Goal: Transaction & Acquisition: Purchase product/service

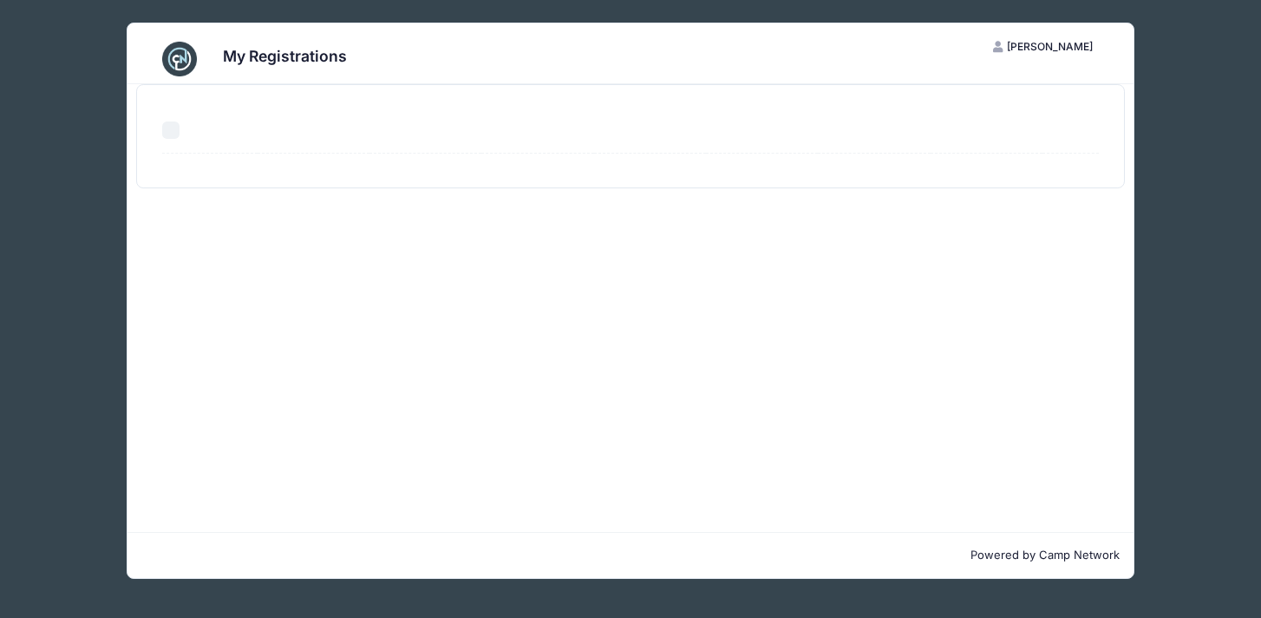
click at [1131, 121] on div "You have unclaimed registrations. You can see them by clicking here . Select Al…" at bounding box center [631, 136] width 1006 height 104
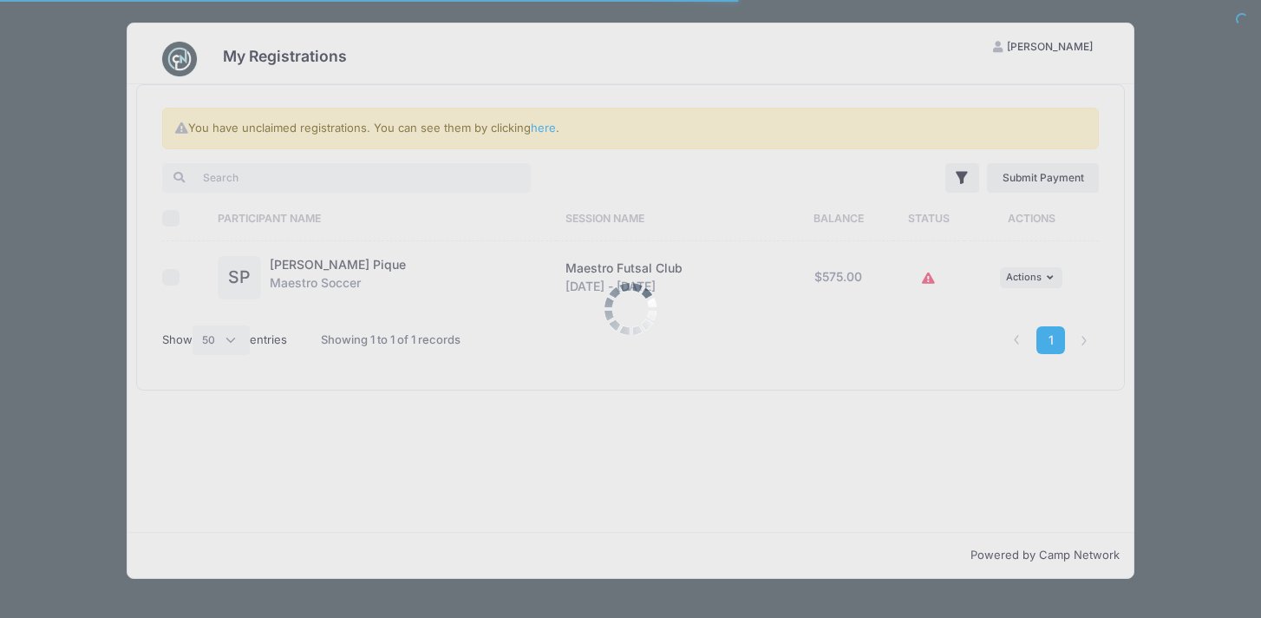
select select "50"
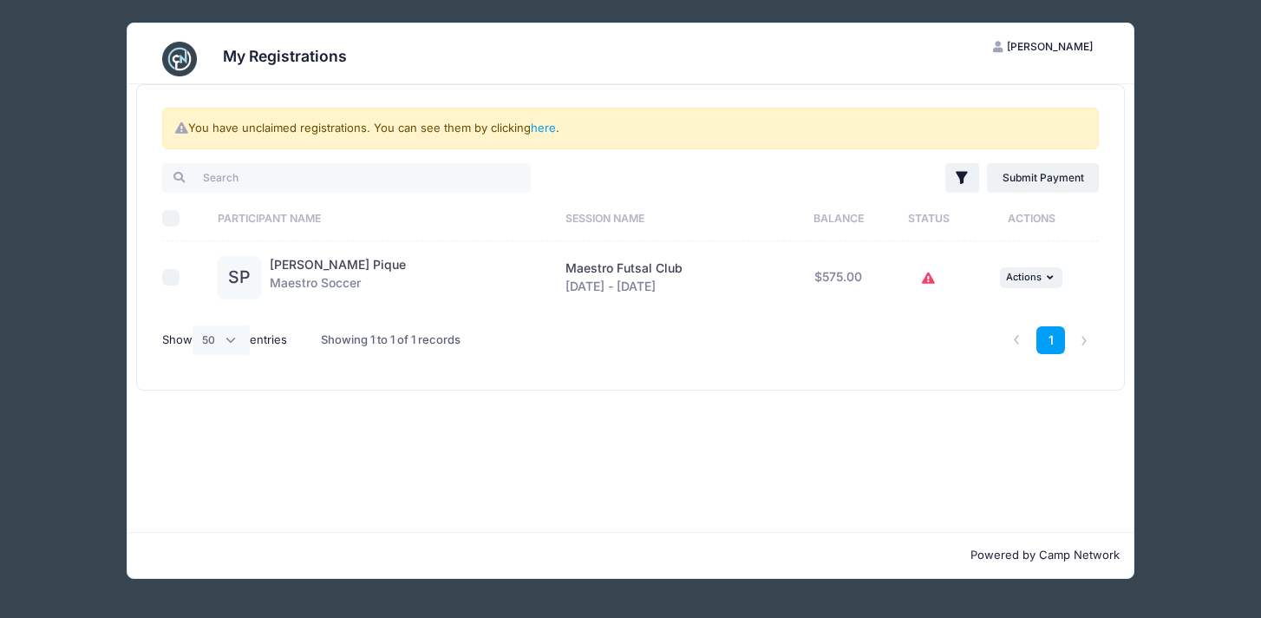
click at [922, 285] on button at bounding box center [929, 276] width 14 height 37
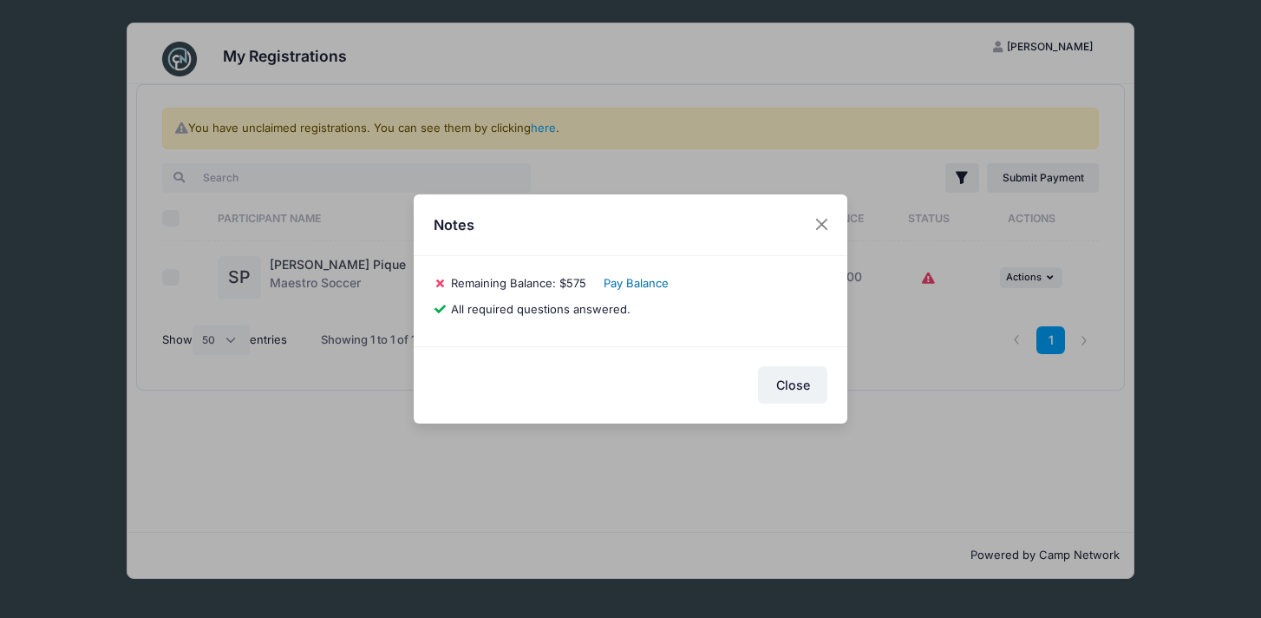
click at [638, 283] on link "Pay Balance" at bounding box center [636, 283] width 65 height 14
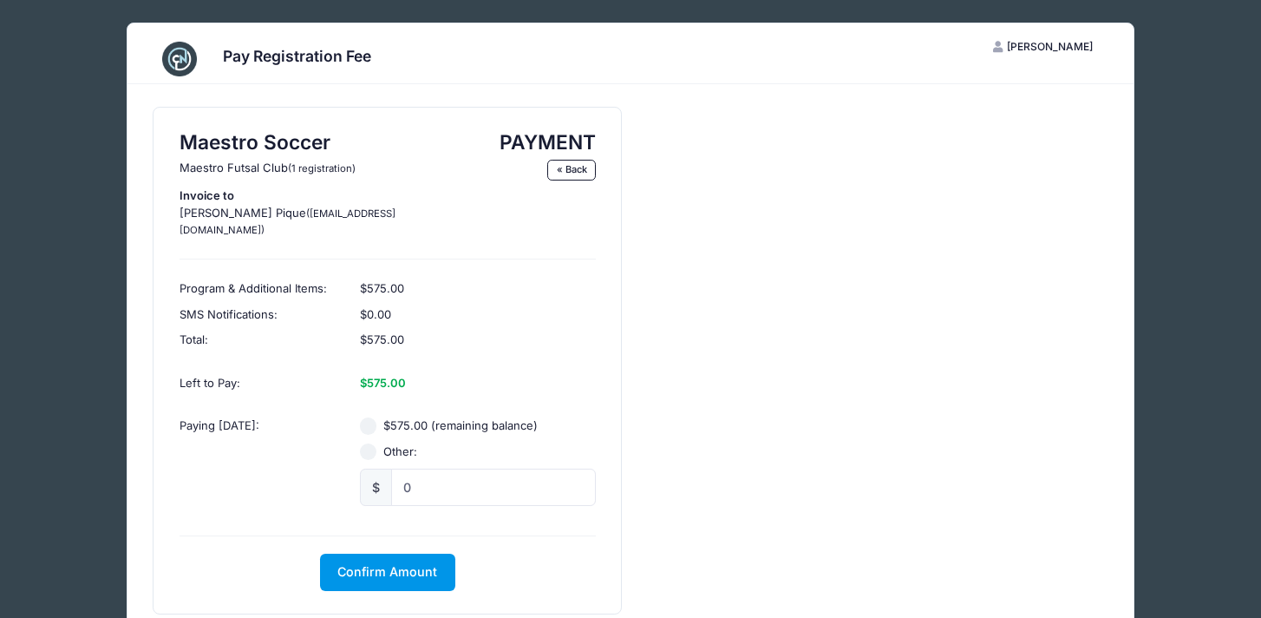
click at [386, 564] on span "Confirm Amount" at bounding box center [387, 571] width 100 height 15
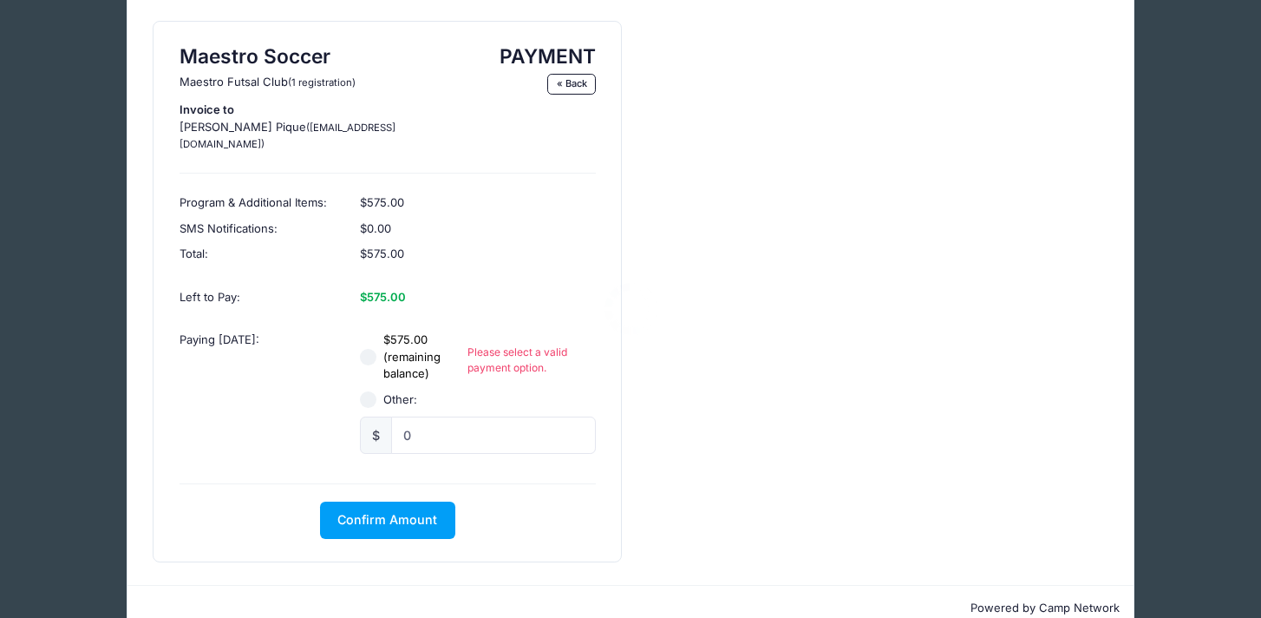
scroll to position [105, 0]
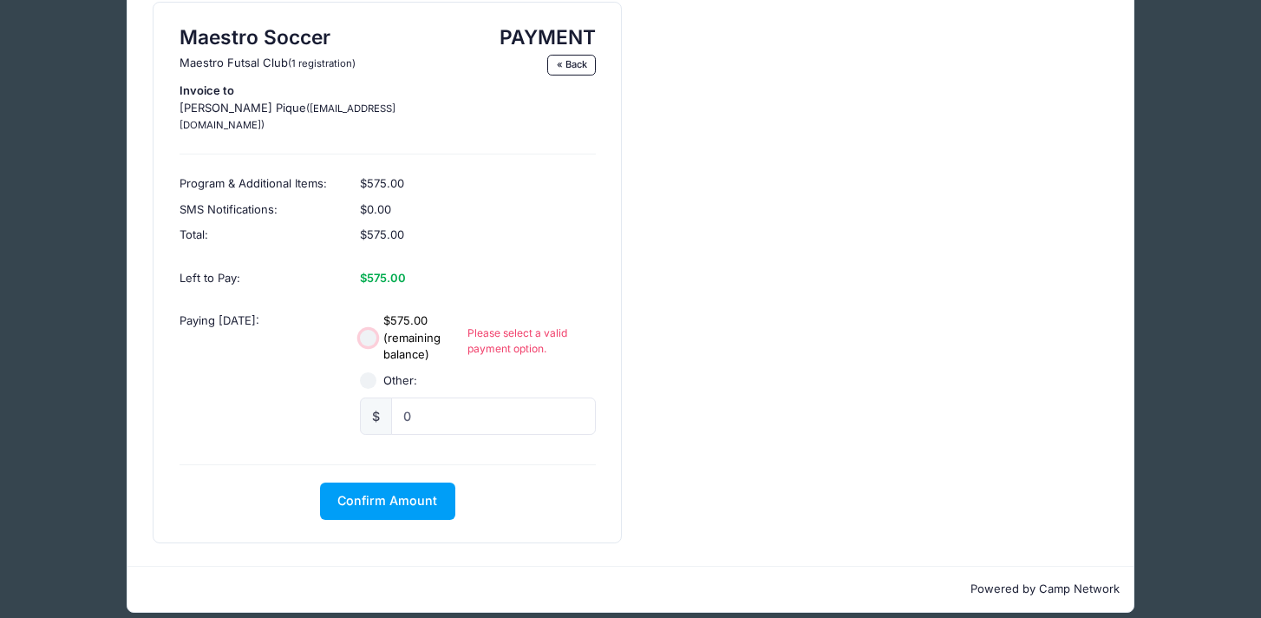
click at [373, 330] on input "$575.00 (remaining balance)" at bounding box center [368, 338] width 17 height 17
radio input "true"
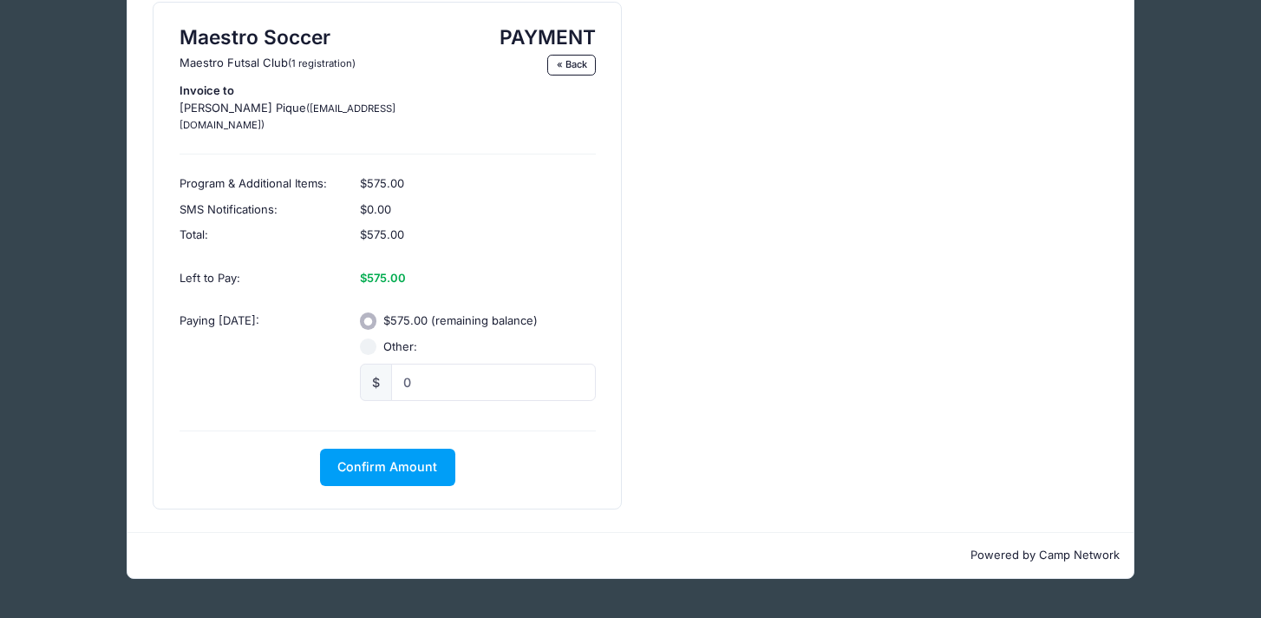
scroll to position [71, 0]
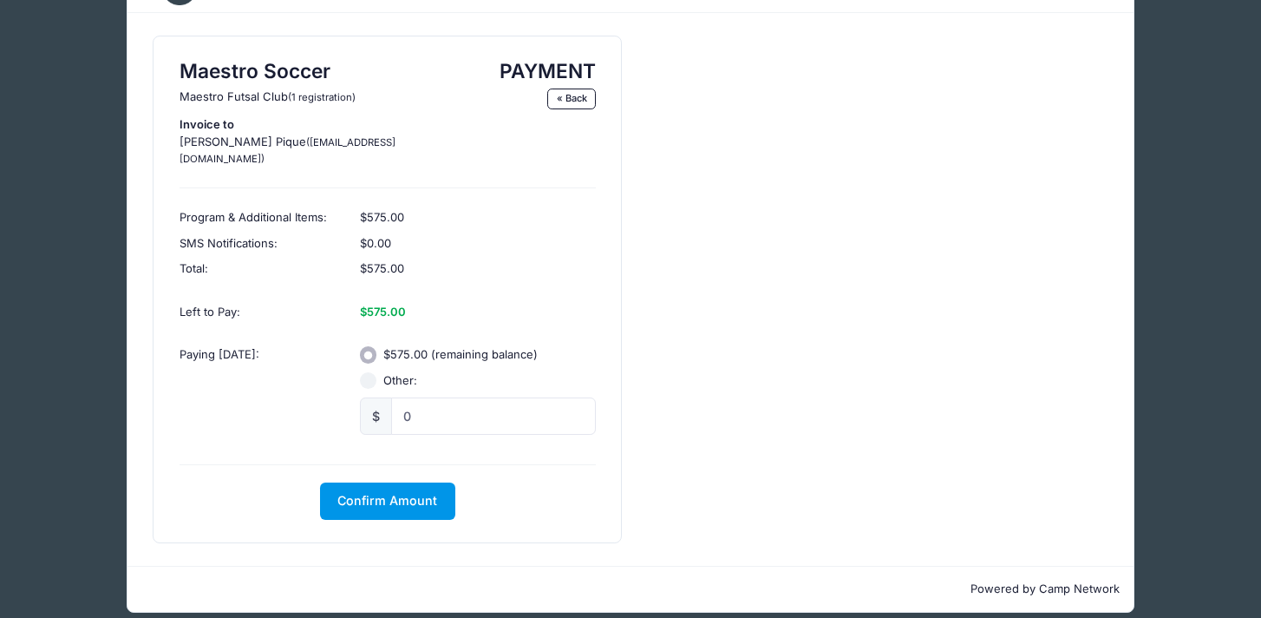
click at [392, 490] on button "Confirm Amount" at bounding box center [387, 500] width 135 height 37
click at [392, 482] on button "Pay with Card" at bounding box center [387, 500] width 119 height 37
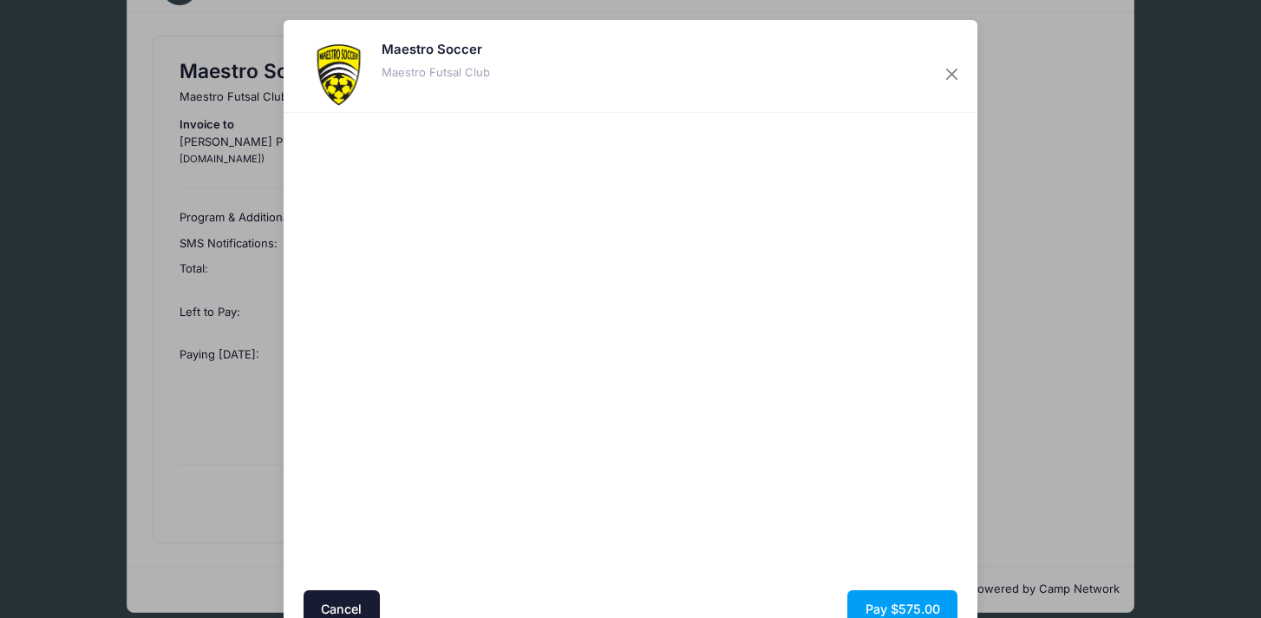
scroll to position [82, 0]
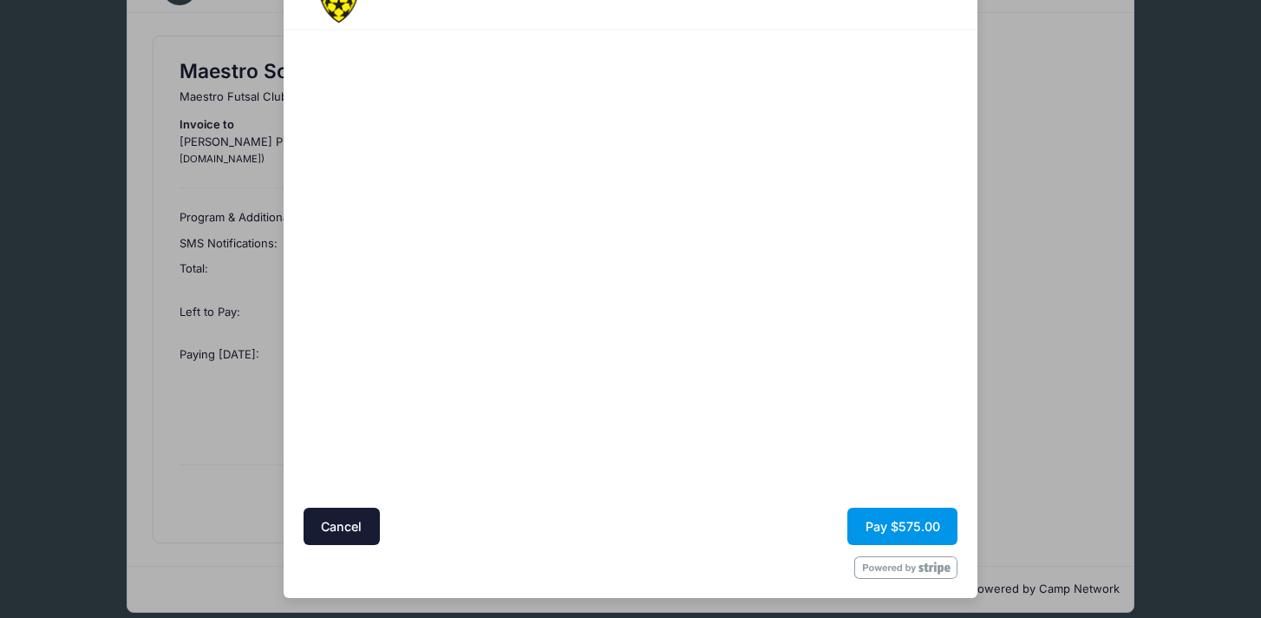
click at [895, 521] on button "Pay $575.00" at bounding box center [902, 525] width 110 height 37
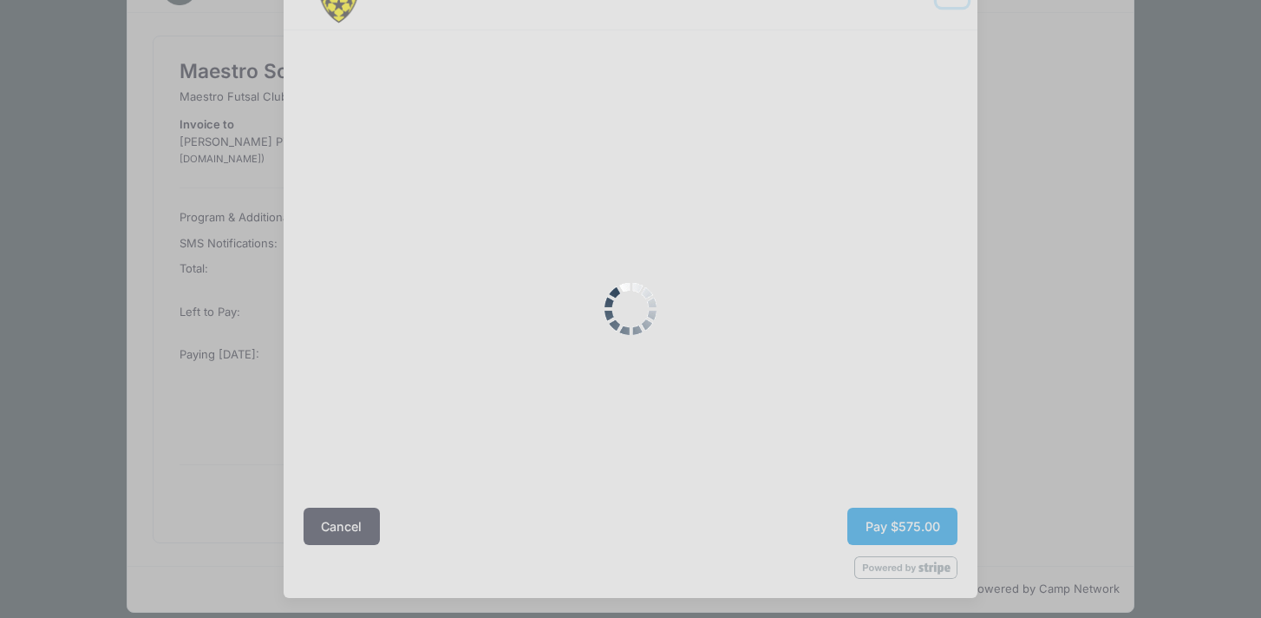
scroll to position [58, 0]
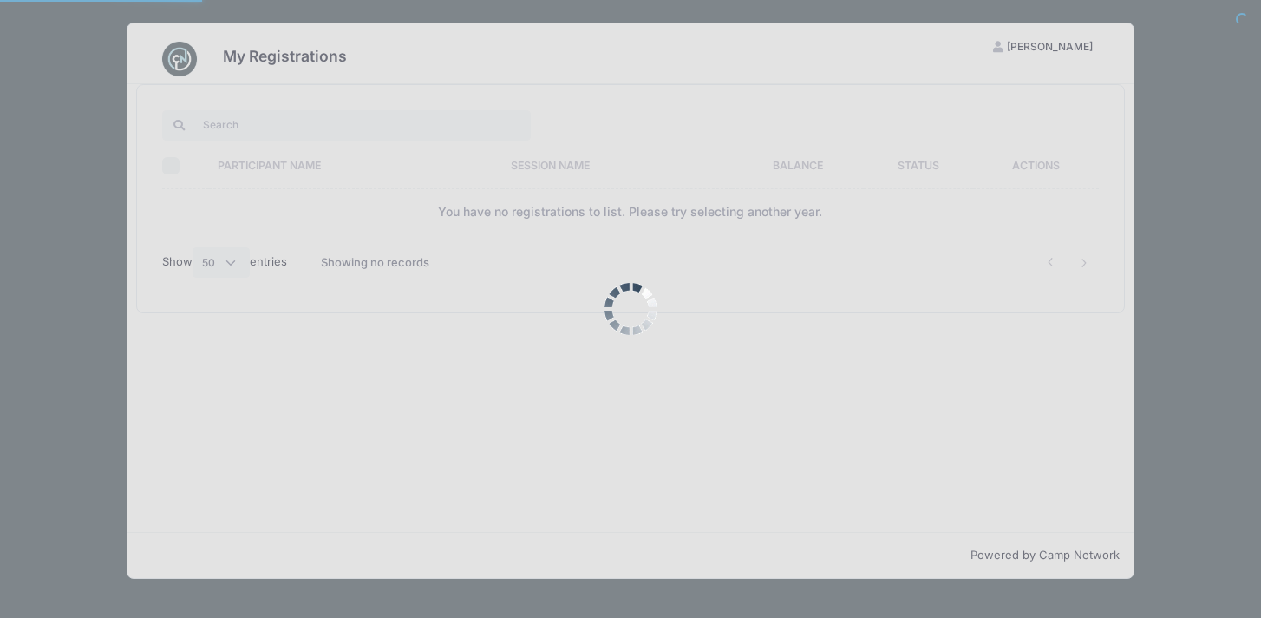
select select "50"
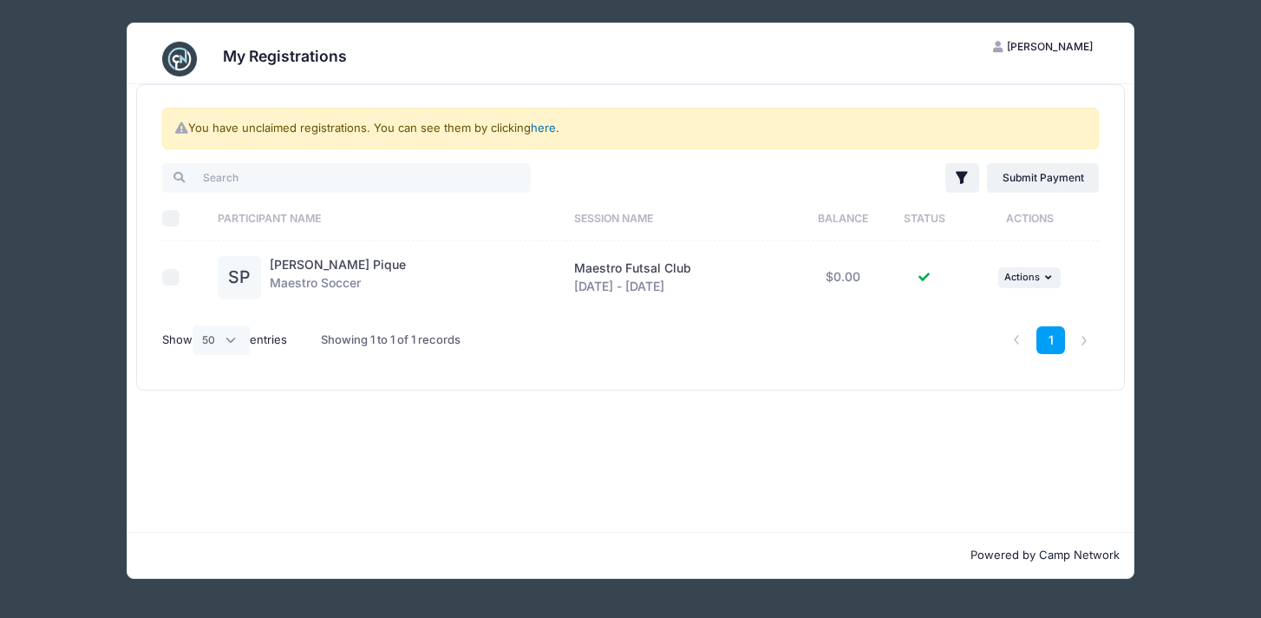
click at [543, 129] on link "here" at bounding box center [543, 128] width 25 height 14
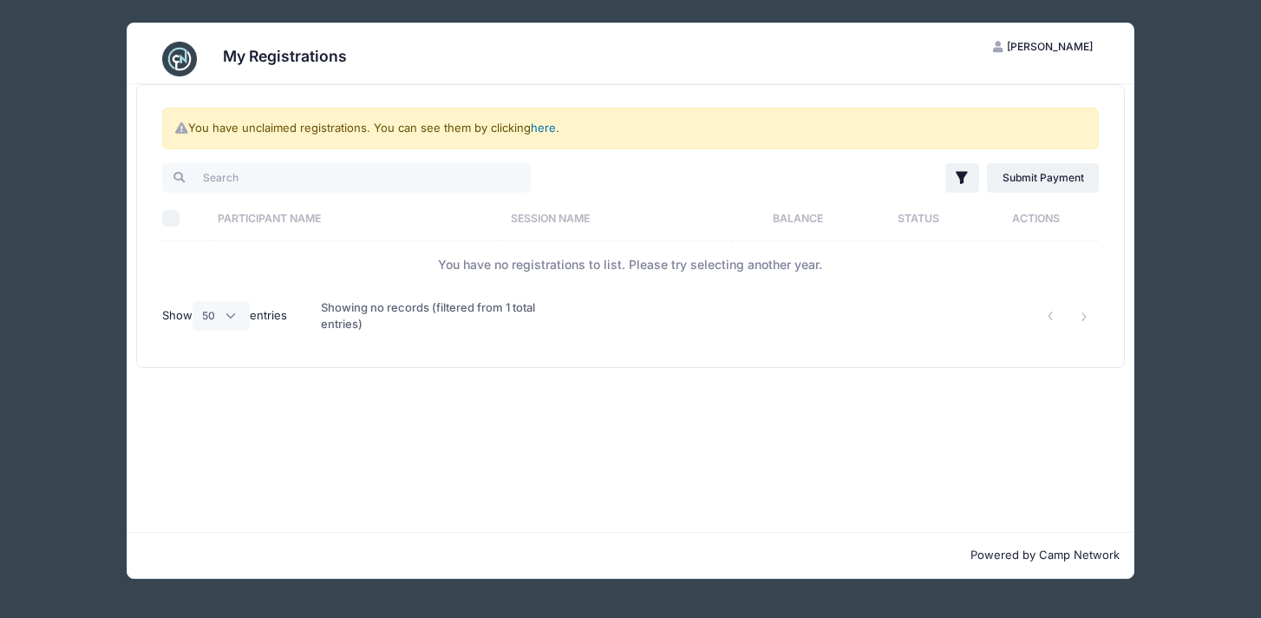
click at [544, 128] on link "here" at bounding box center [543, 128] width 25 height 14
click at [1183, 203] on div "My Registrations SP Shannon Pique My Account Logout You have unclaimed registra…" at bounding box center [630, 300] width 1209 height 601
click at [543, 128] on link "here" at bounding box center [543, 128] width 25 height 14
click at [122, 186] on div "My Registrations SP Shannon Pique My Account Logout You have unclaimed registra…" at bounding box center [630, 300] width 1209 height 601
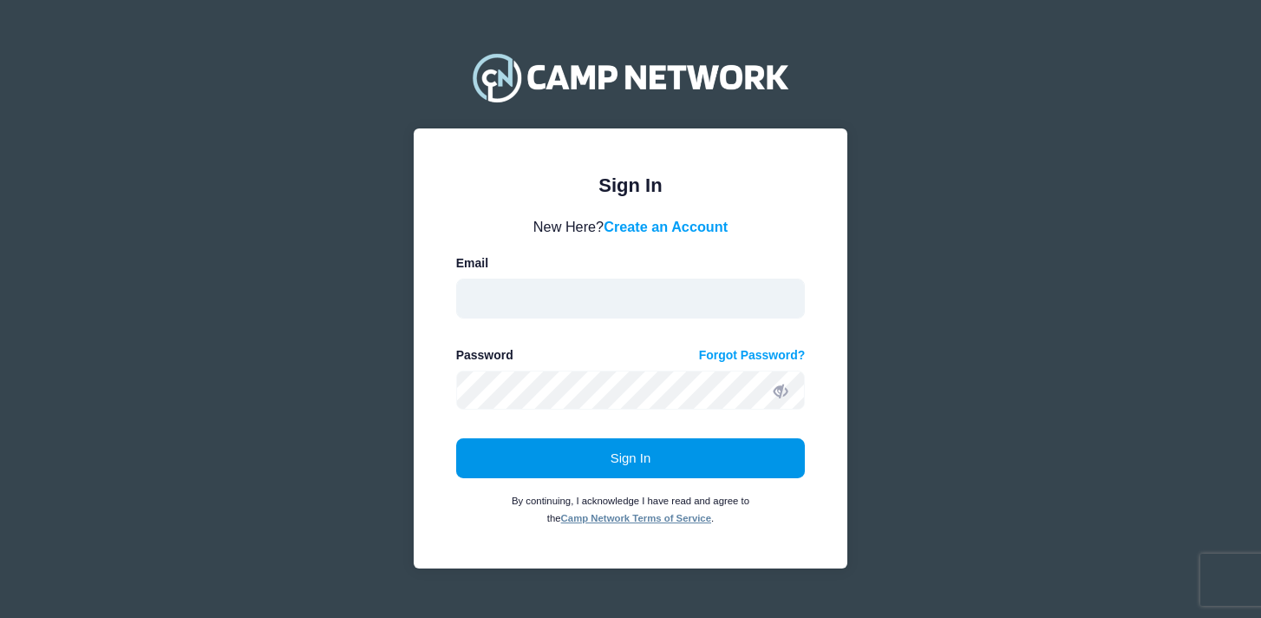
type input "Shannonsmith16@gmail.com"
click at [655, 461] on button "Sign In" at bounding box center [631, 458] width 350 height 40
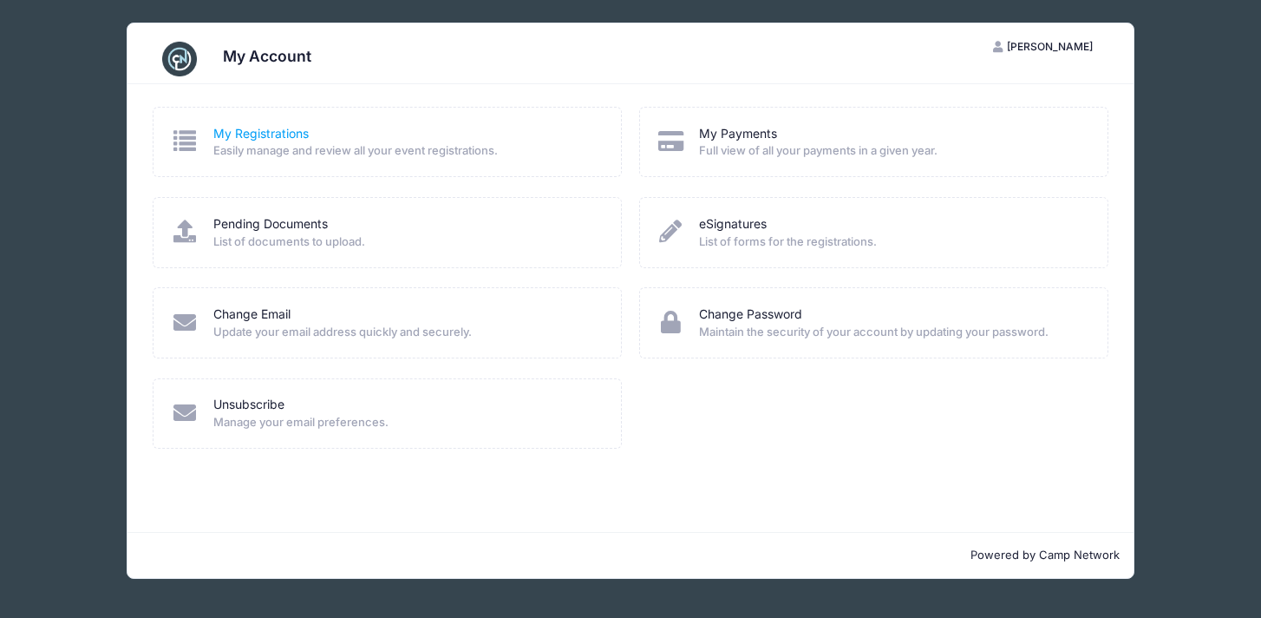
click at [268, 132] on link "My Registrations" at bounding box center [260, 134] width 95 height 18
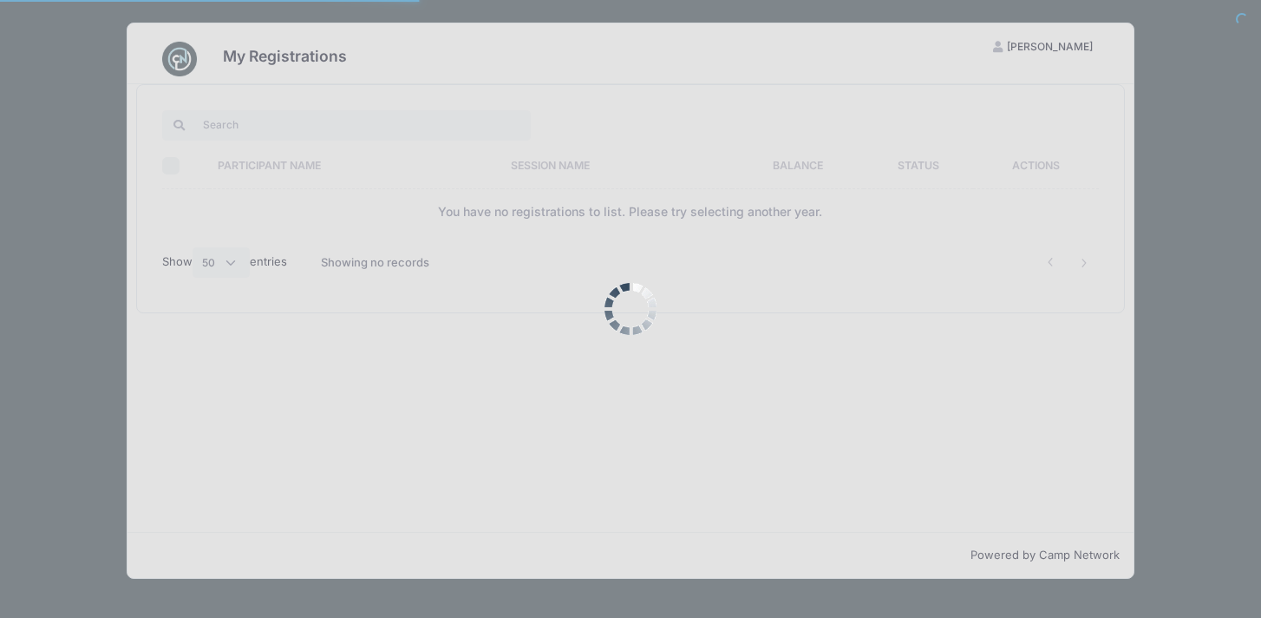
select select "50"
